Goal: Information Seeking & Learning: Check status

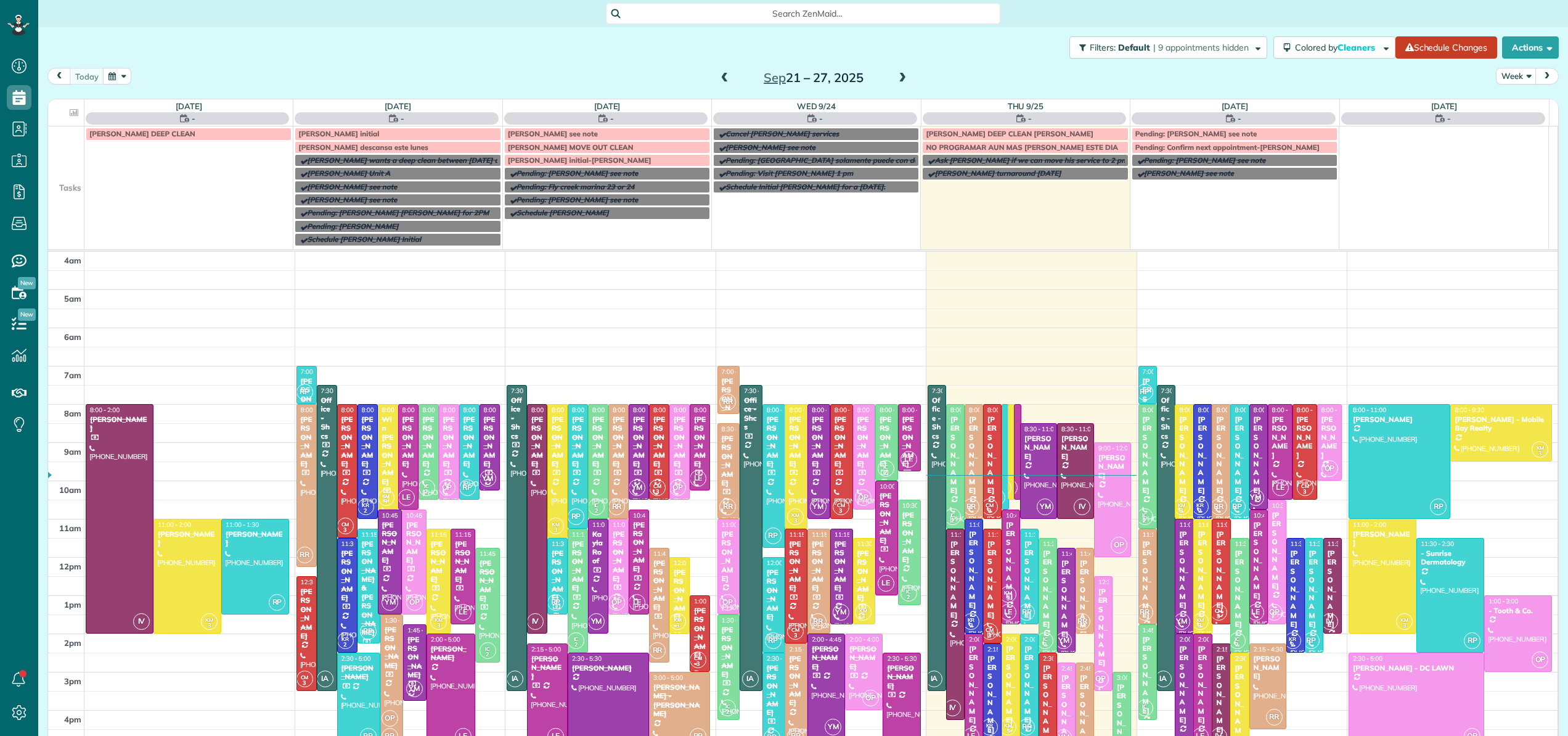
scroll to position [89, 0]
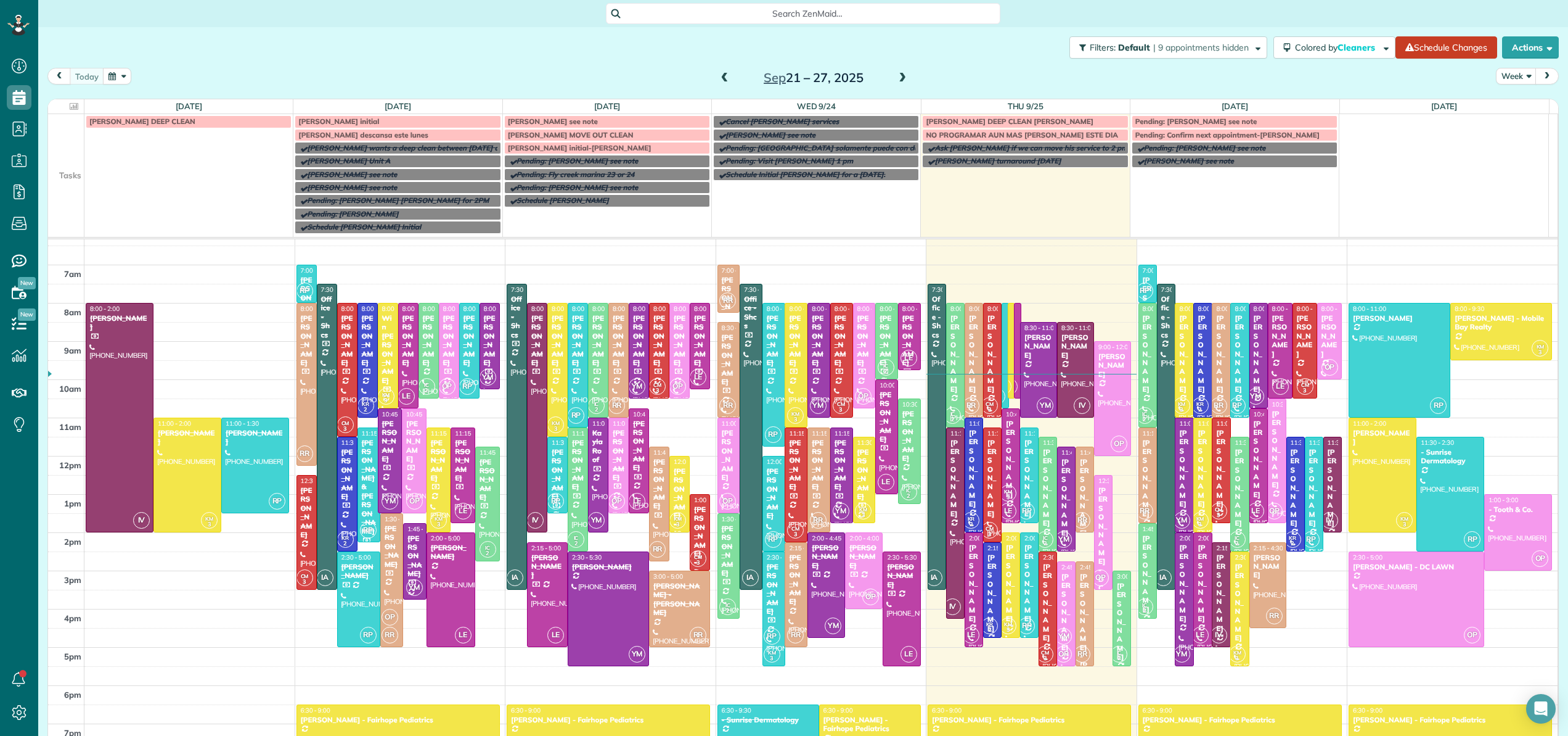
click at [676, 12] on span "Search ZenMaid…" at bounding box center [807, 14] width 375 height 12
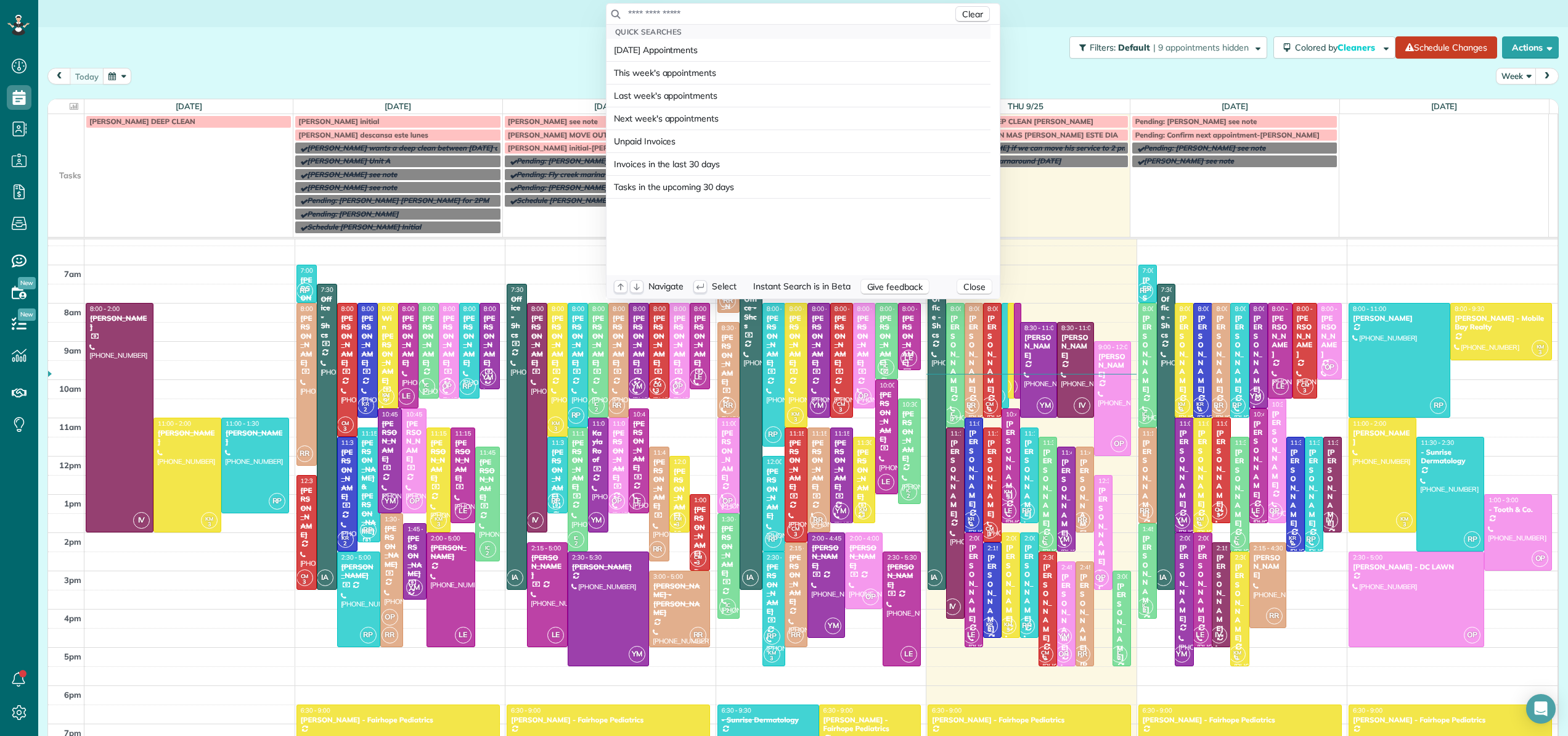
click at [676, 12] on input "text" at bounding box center [790, 14] width 325 height 12
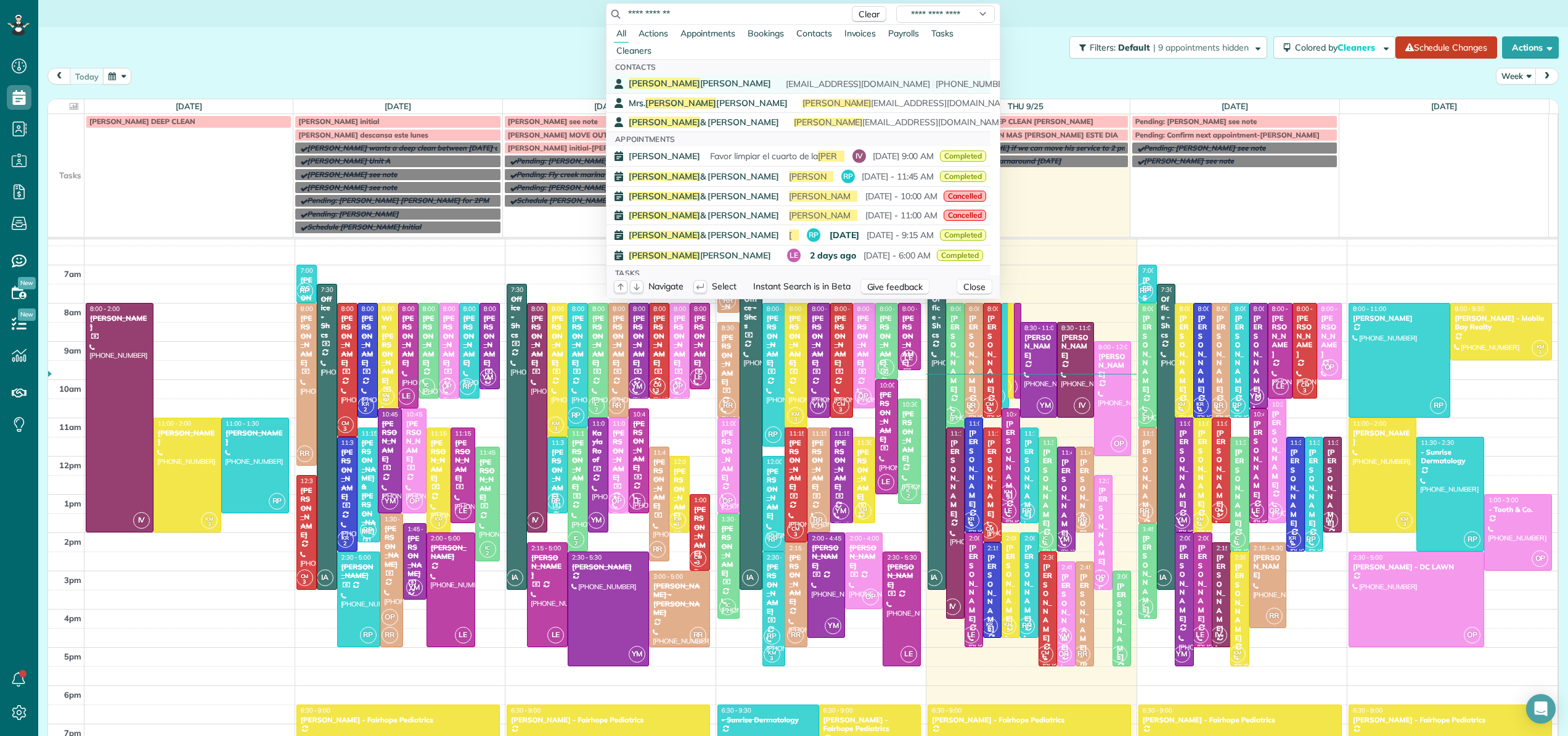
type input "**********"
click at [706, 79] on div "Nina Lipsey nckelly214@gmail.com (773) 706-2226" at bounding box center [807, 83] width 357 height 12
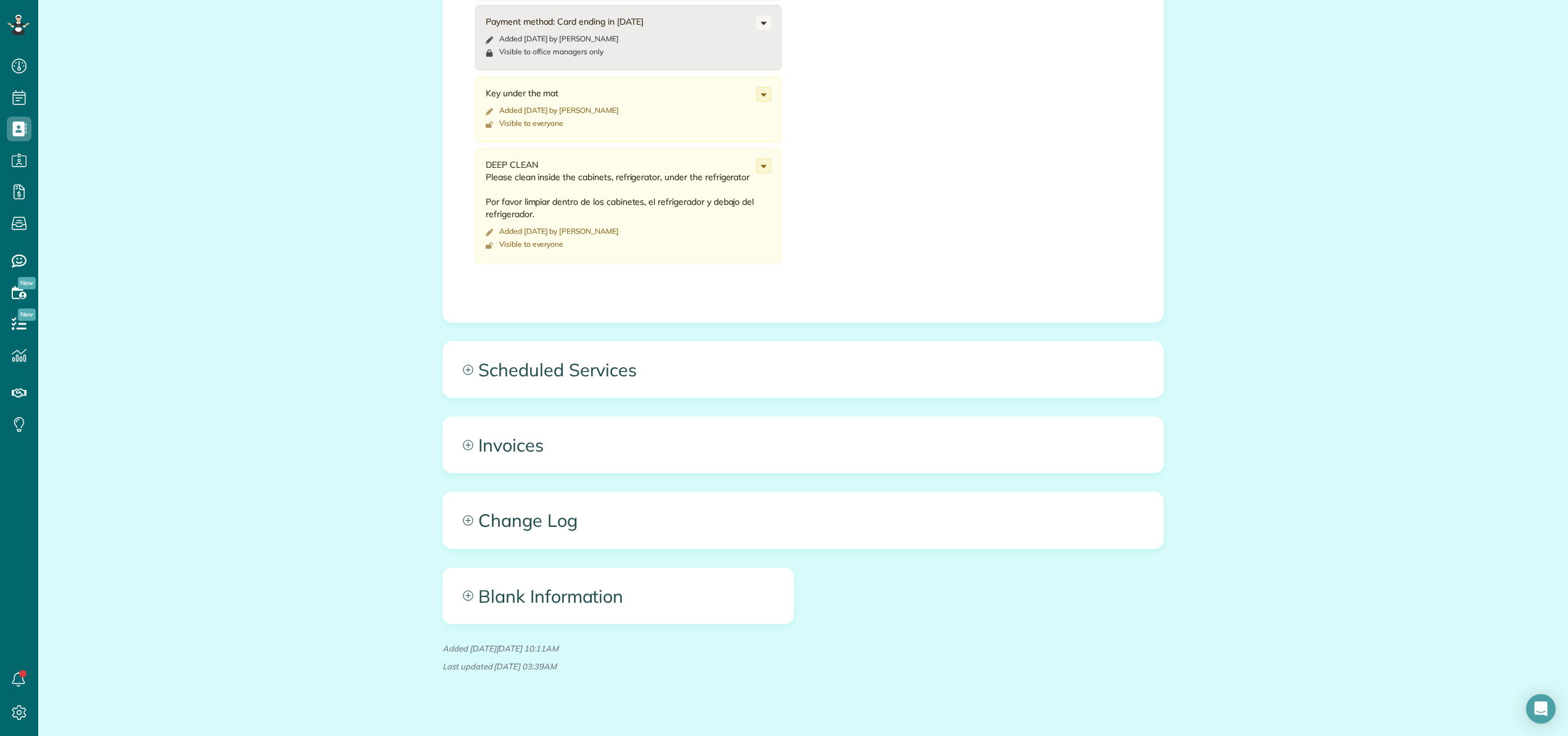
scroll to position [742, 0]
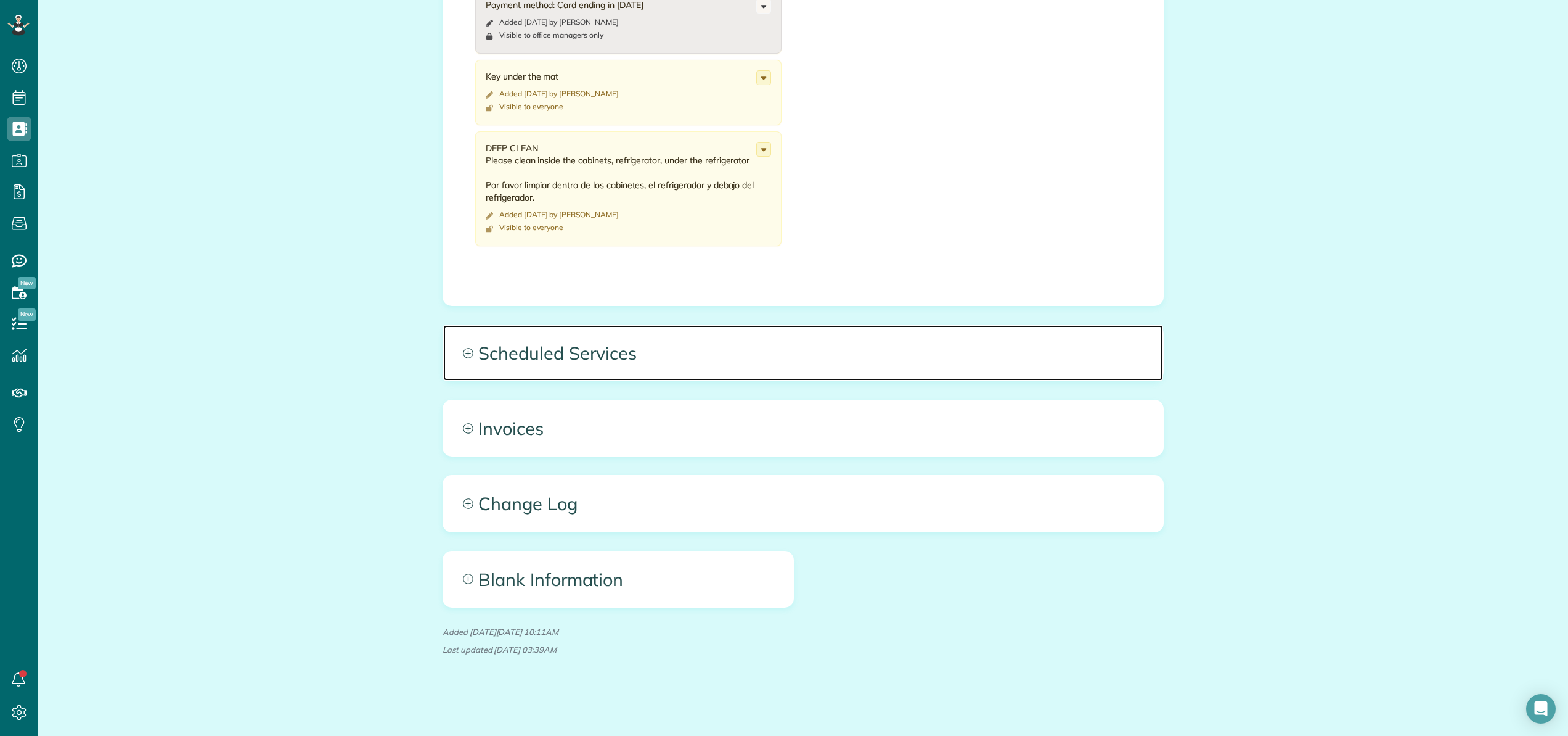
click at [612, 356] on span "Scheduled Services" at bounding box center [803, 352] width 720 height 55
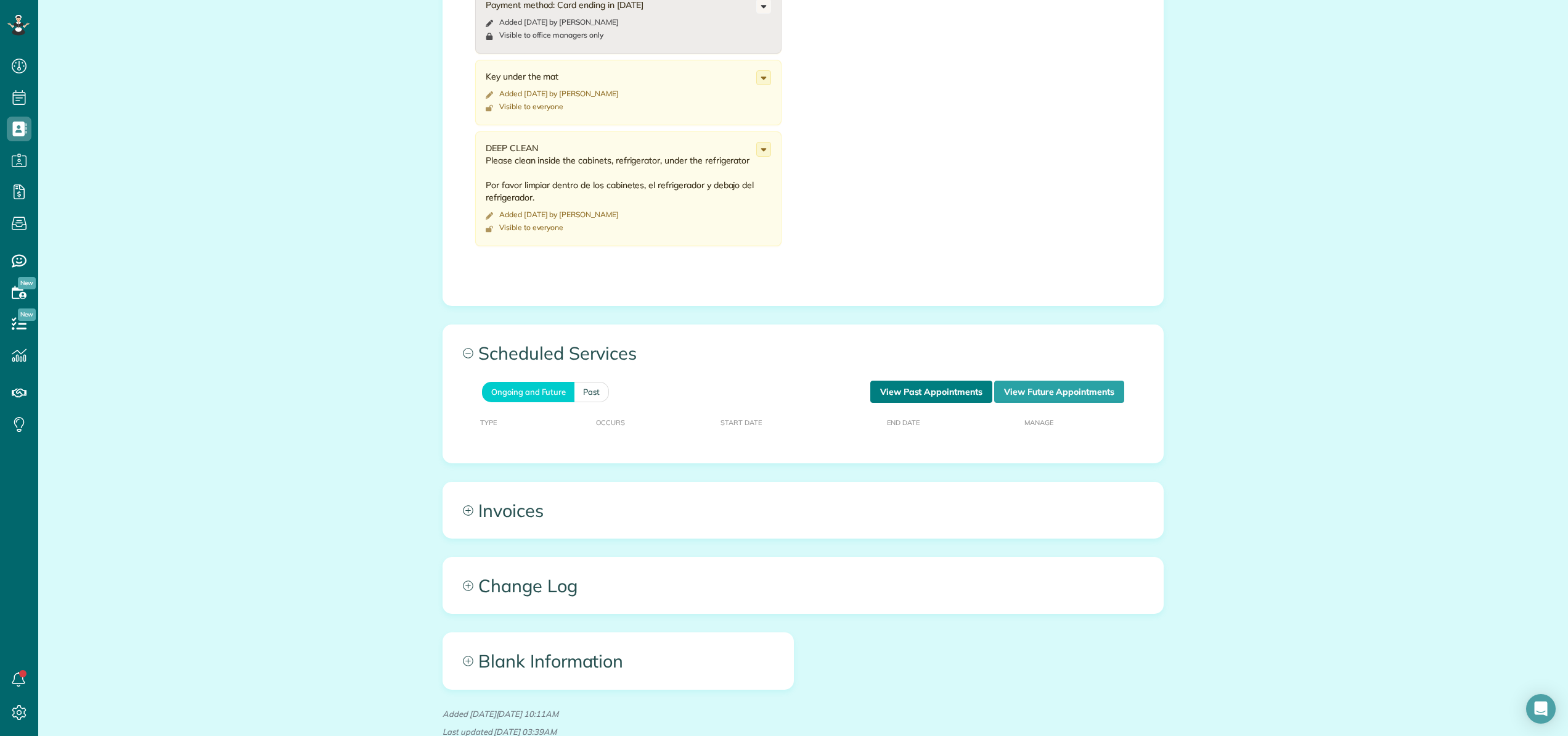
click at [944, 394] on link "View Past Appointments" at bounding box center [931, 392] width 122 height 22
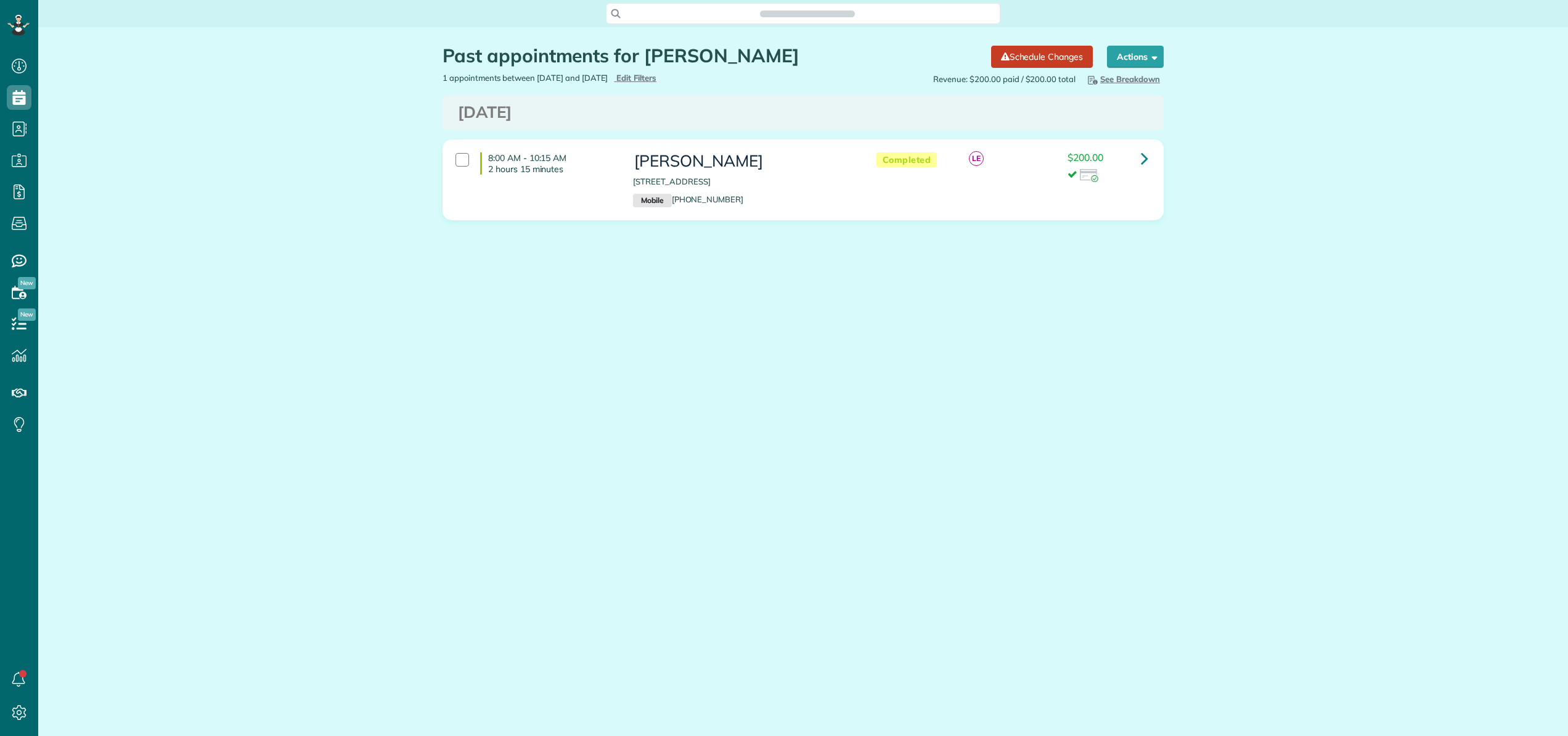
scroll to position [6, 6]
click at [1145, 160] on icon at bounding box center [1145, 158] width 7 height 22
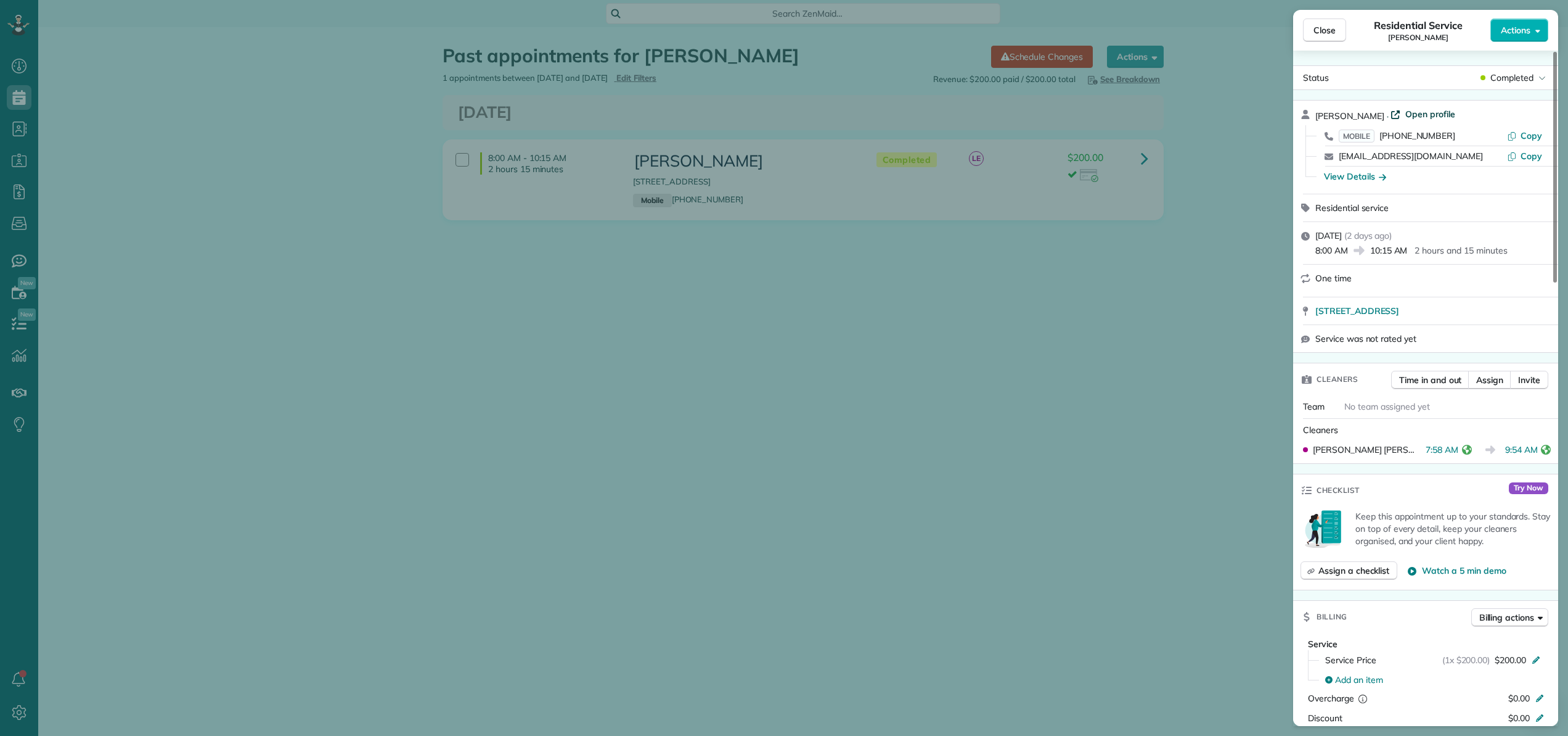
click at [1419, 109] on span "Open profile" at bounding box center [1430, 114] width 50 height 12
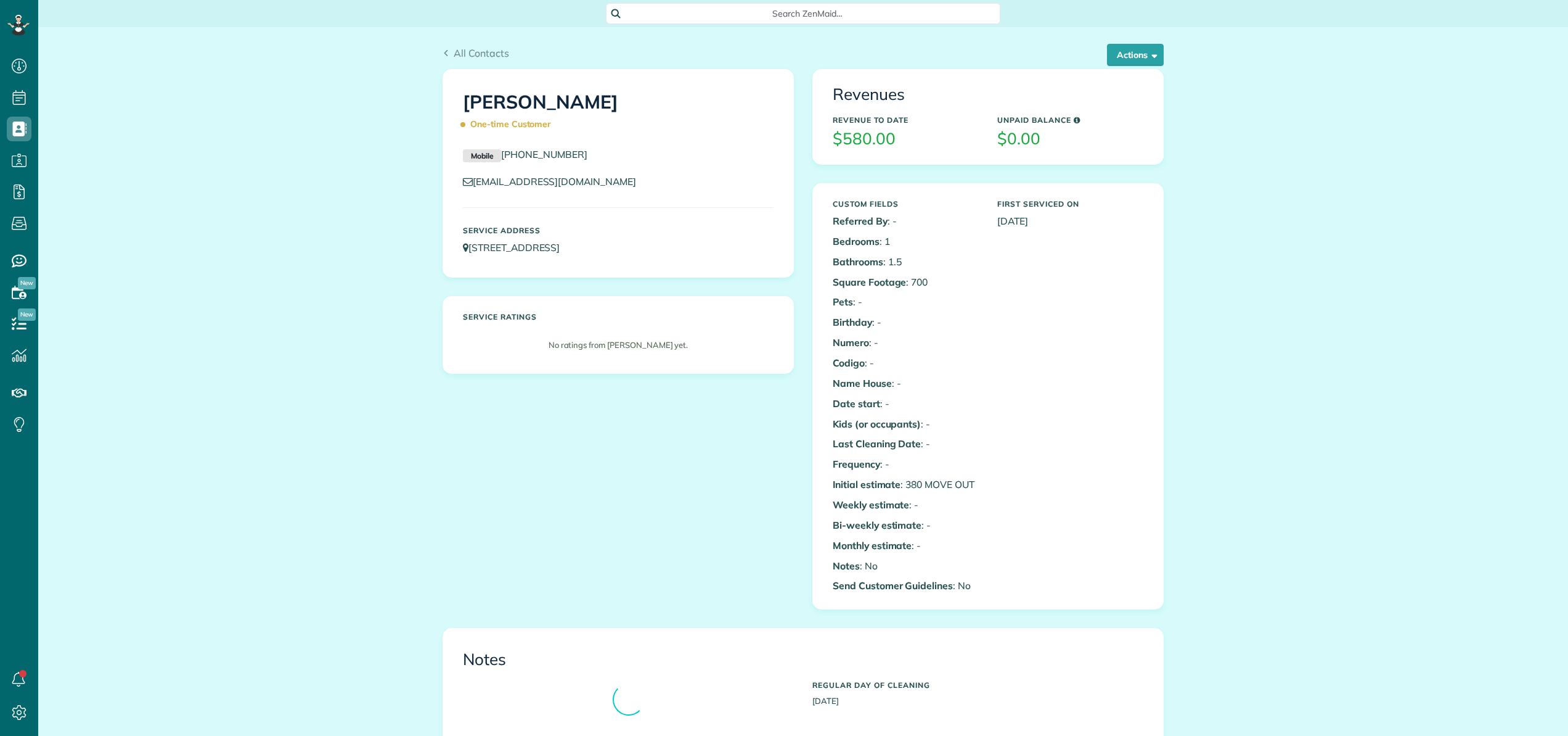
scroll to position [6, 6]
click at [25, 256] on icon at bounding box center [19, 261] width 25 height 25
